Goal: Task Accomplishment & Management: Use online tool/utility

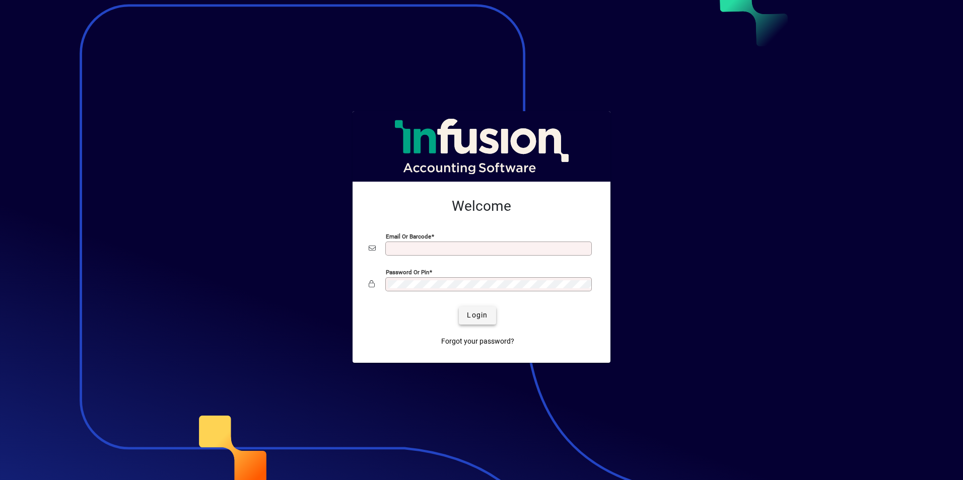
type input "**********"
click at [479, 312] on span "Login" at bounding box center [477, 315] width 21 height 11
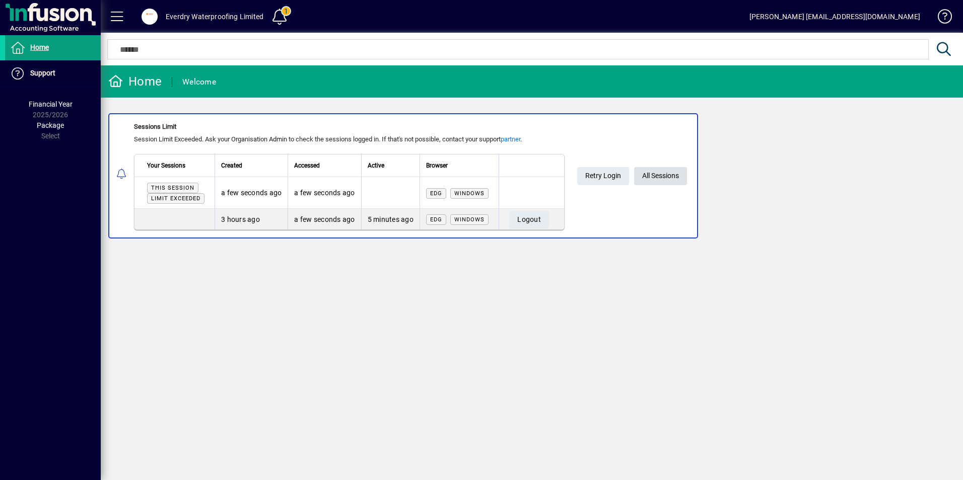
click at [657, 177] on span "All Sessions" at bounding box center [660, 176] width 37 height 17
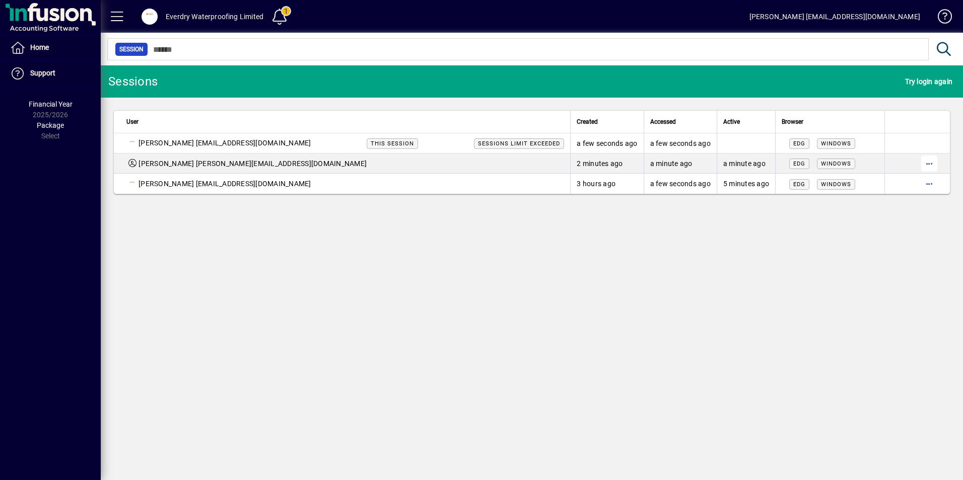
click at [925, 166] on span "button" at bounding box center [929, 164] width 24 height 24
click at [900, 190] on span "Logout" at bounding box center [886, 185] width 85 height 12
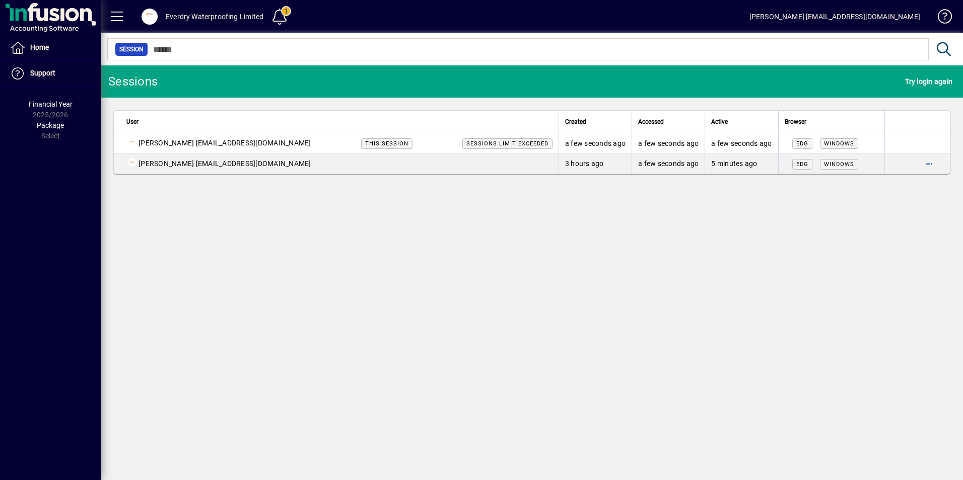
click at [185, 24] on div "Everdry Waterproofing Limited" at bounding box center [215, 17] width 98 height 16
click at [150, 10] on span at bounding box center [149, 17] width 16 height 16
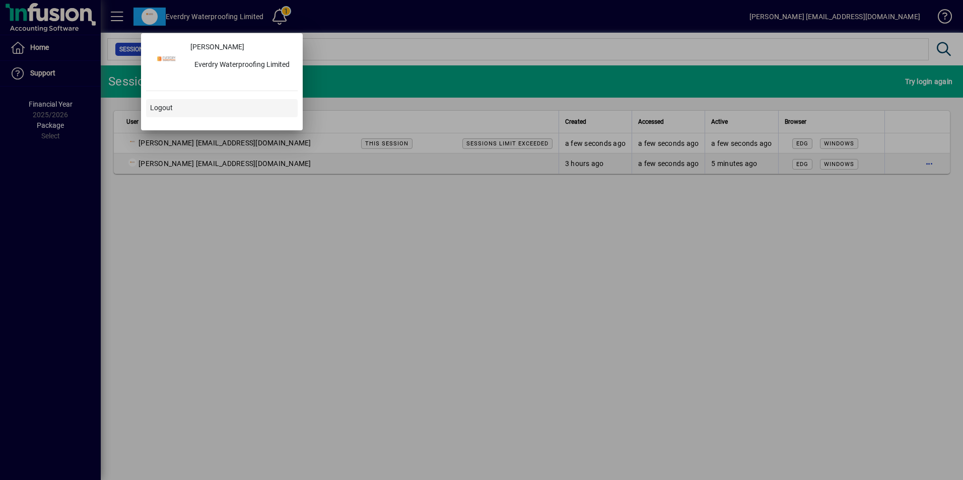
click at [185, 99] on span at bounding box center [222, 108] width 152 height 24
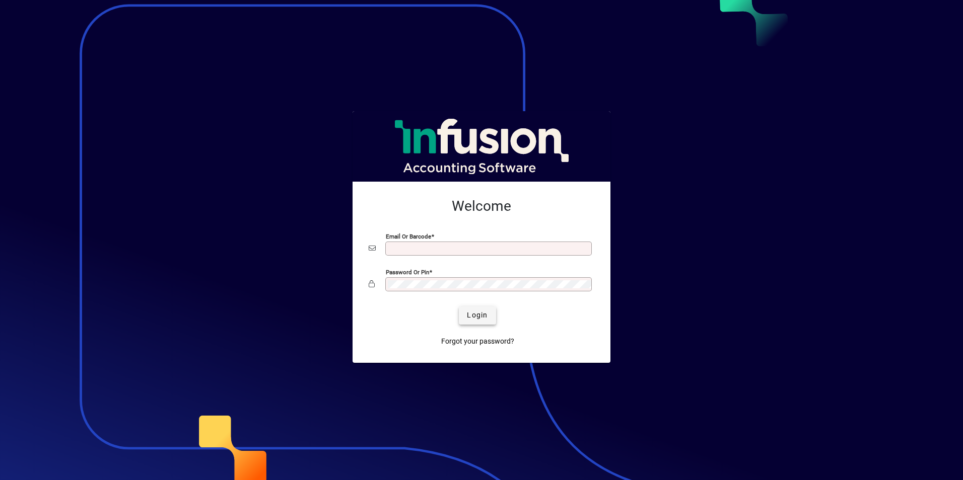
type input "**********"
click at [486, 312] on span "Login" at bounding box center [477, 315] width 21 height 11
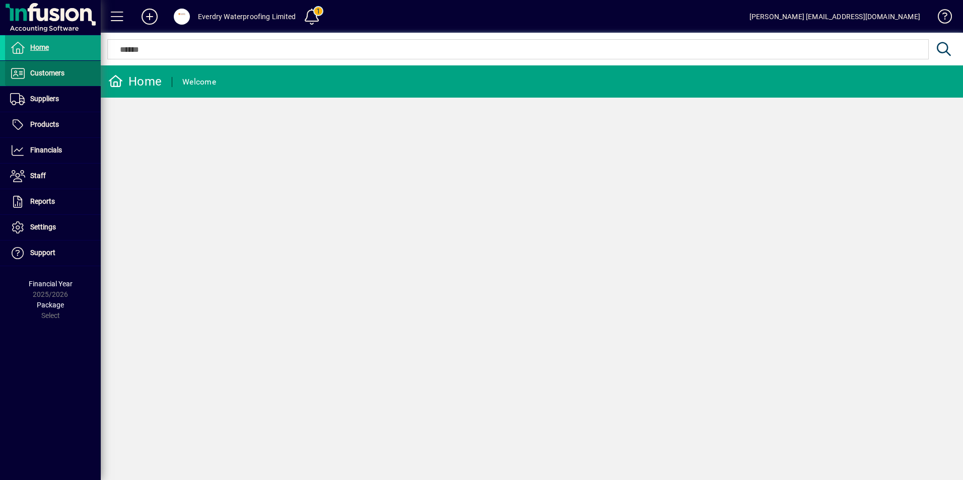
click at [58, 75] on span "Customers" at bounding box center [47, 73] width 34 height 8
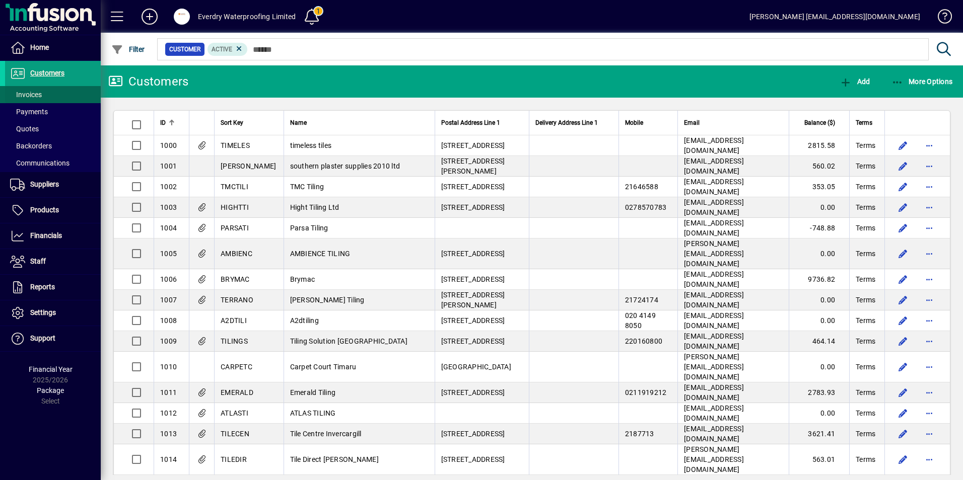
click at [52, 90] on span at bounding box center [53, 95] width 96 height 24
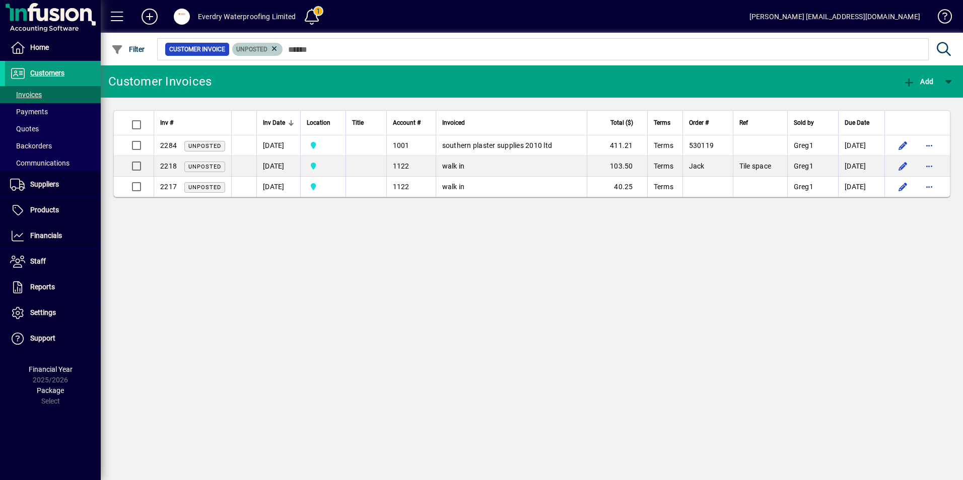
click at [279, 51] on mat-chip "Unposted" at bounding box center [257, 49] width 51 height 13
click at [278, 50] on mat-chip "Unposted" at bounding box center [257, 49] width 51 height 13
click at [277, 49] on icon at bounding box center [274, 48] width 9 height 9
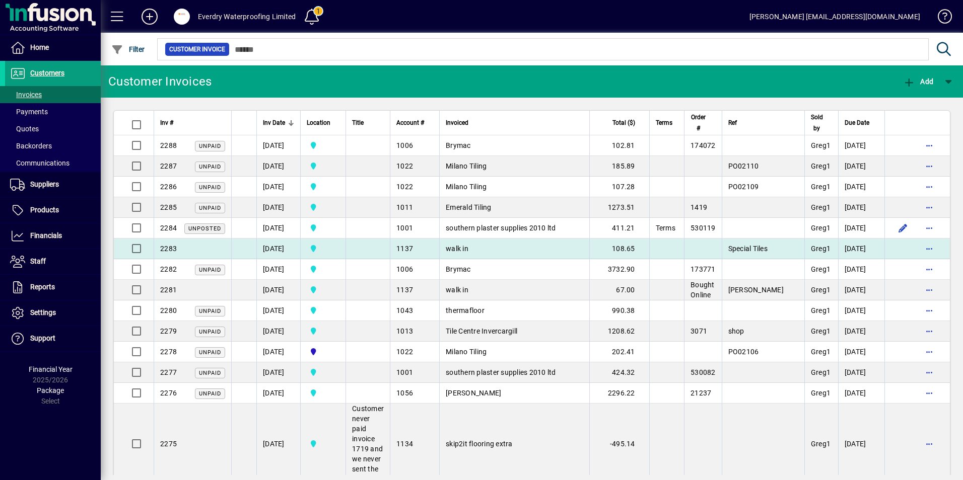
click at [487, 249] on td "walk in" at bounding box center [514, 249] width 150 height 21
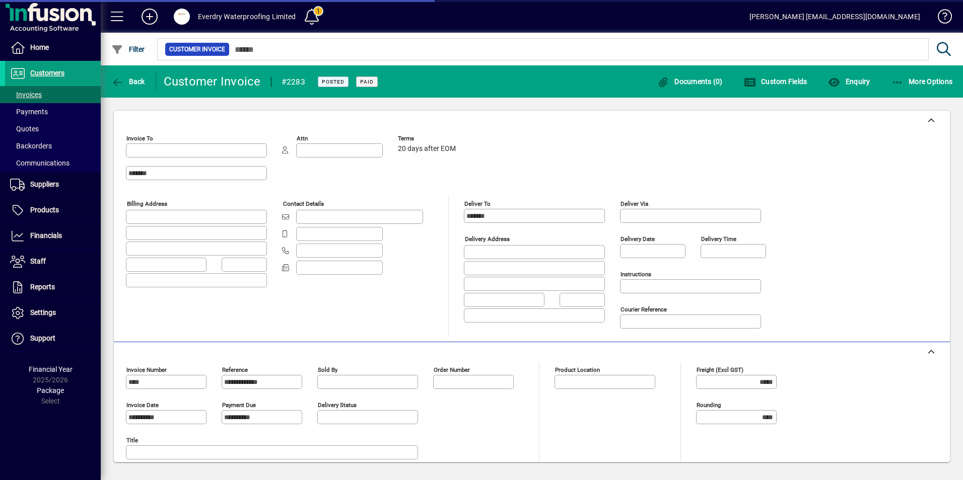
type input "**********"
type input "*******"
type input "**********"
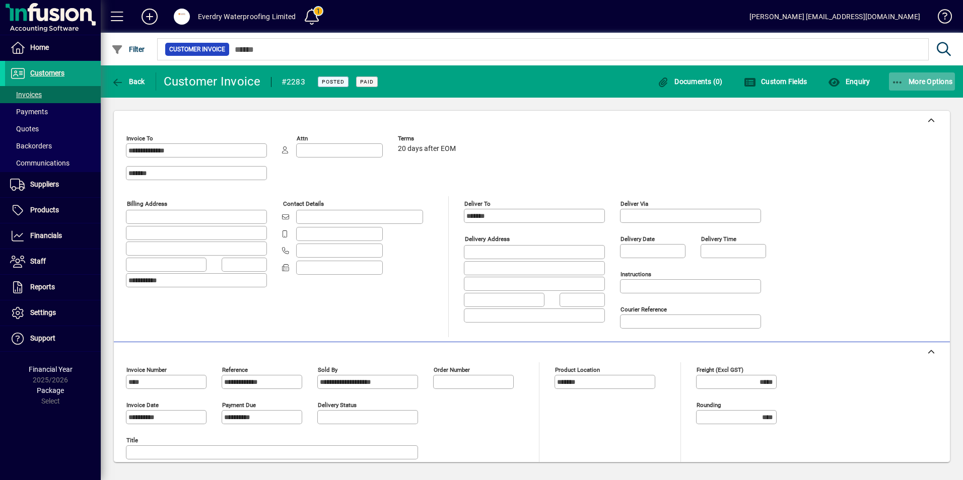
click at [912, 87] on span "button" at bounding box center [922, 81] width 66 height 24
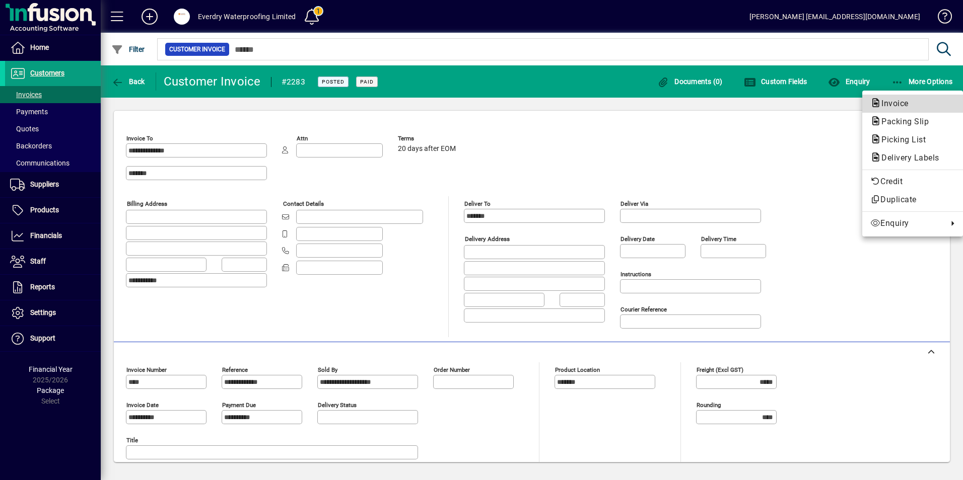
click at [908, 106] on span "Invoice" at bounding box center [891, 104] width 43 height 10
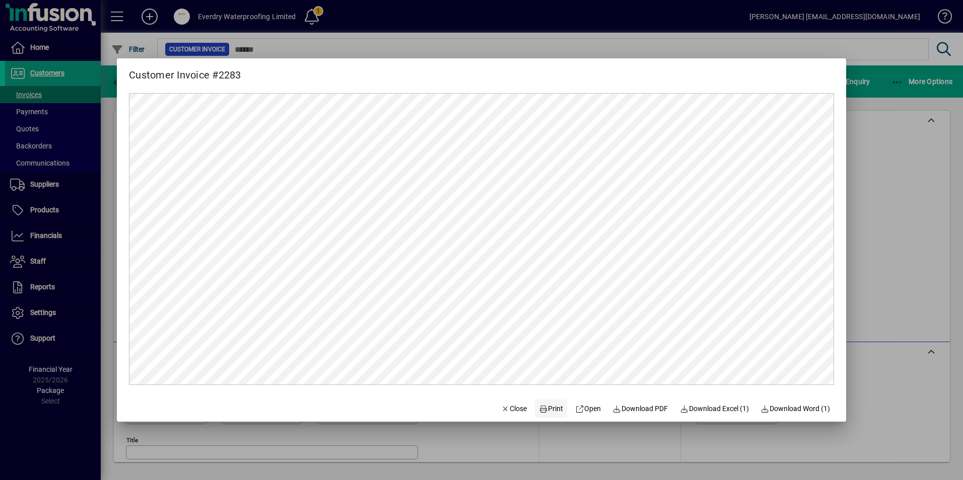
click at [541, 411] on span "Print" at bounding box center [551, 409] width 24 height 11
click at [886, 396] on div at bounding box center [481, 240] width 963 height 480
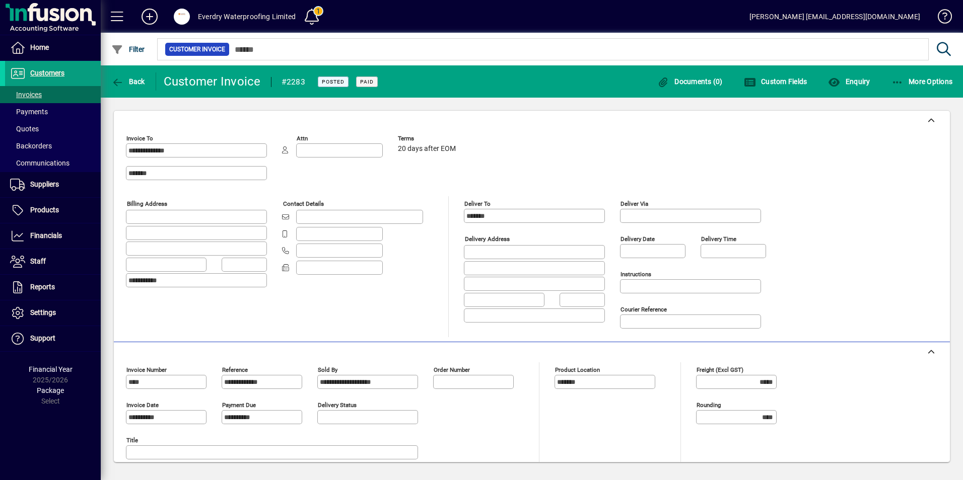
click at [236, 24] on div "Everdry Waterproofing Limited" at bounding box center [247, 17] width 98 height 16
click at [185, 10] on span at bounding box center [182, 17] width 16 height 16
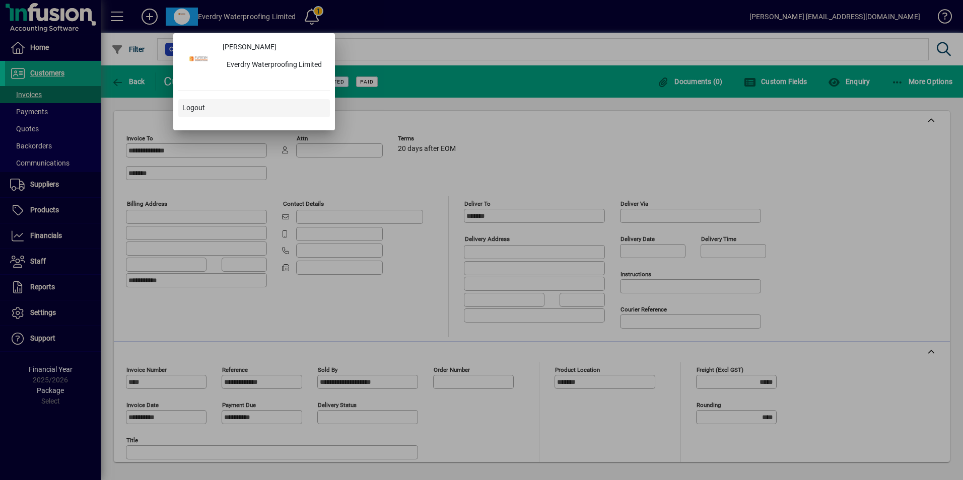
click at [220, 106] on span at bounding box center [254, 108] width 152 height 24
